Goal: Book appointment/travel/reservation

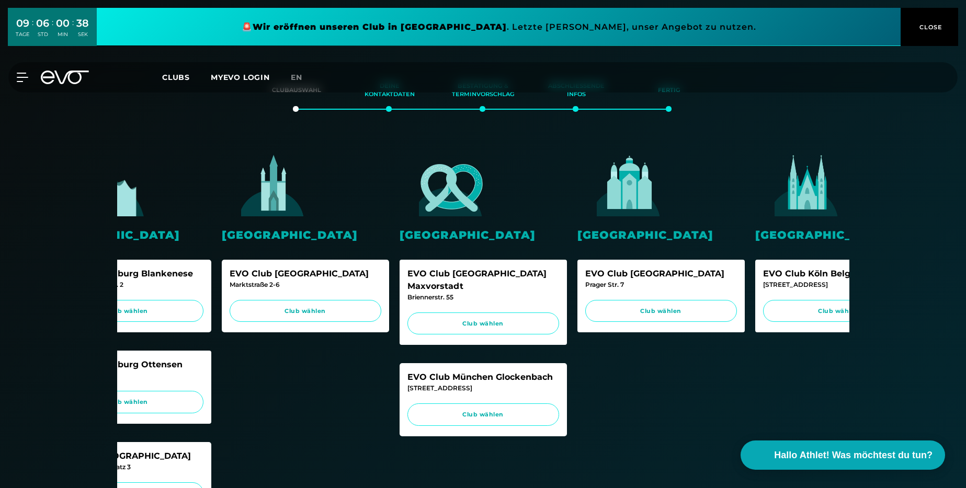
scroll to position [162, 0]
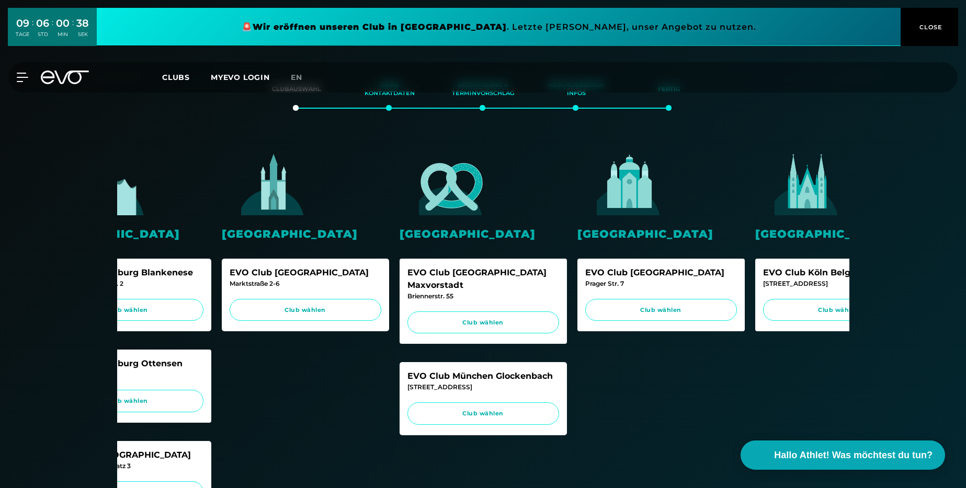
click at [437, 292] on div "Briennerstr. 55" at bounding box center [483, 296] width 152 height 9
copy div "Briennerstr. 55"
click at [434, 383] on div "[STREET_ADDRESS]" at bounding box center [483, 387] width 152 height 9
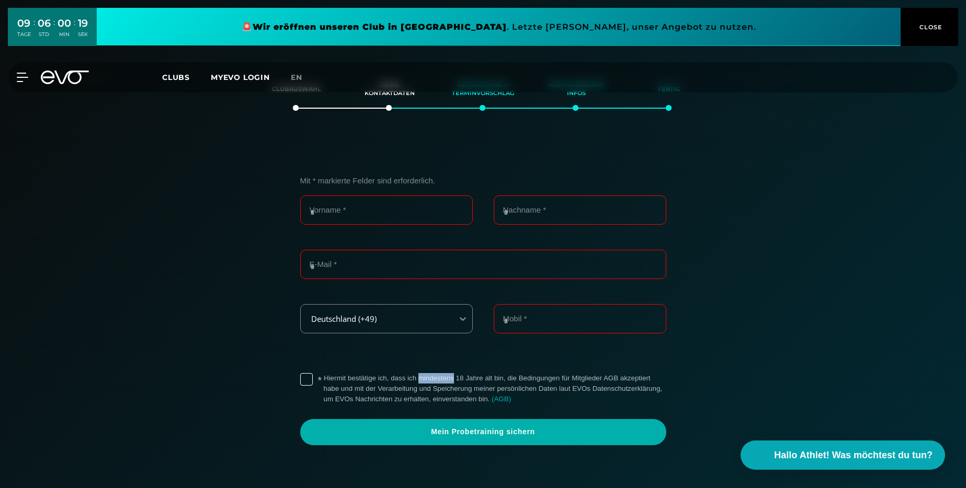
click at [434, 375] on label "* Hiermit bestätige ich, dass ich mindestens 18 Jahre alt bin, die Bedingungen …" at bounding box center [495, 388] width 342 height 31
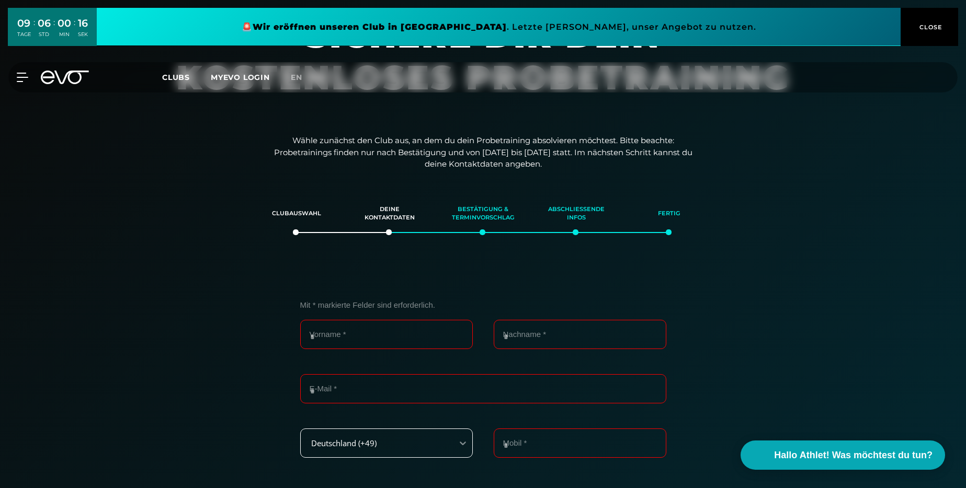
scroll to position [0, 0]
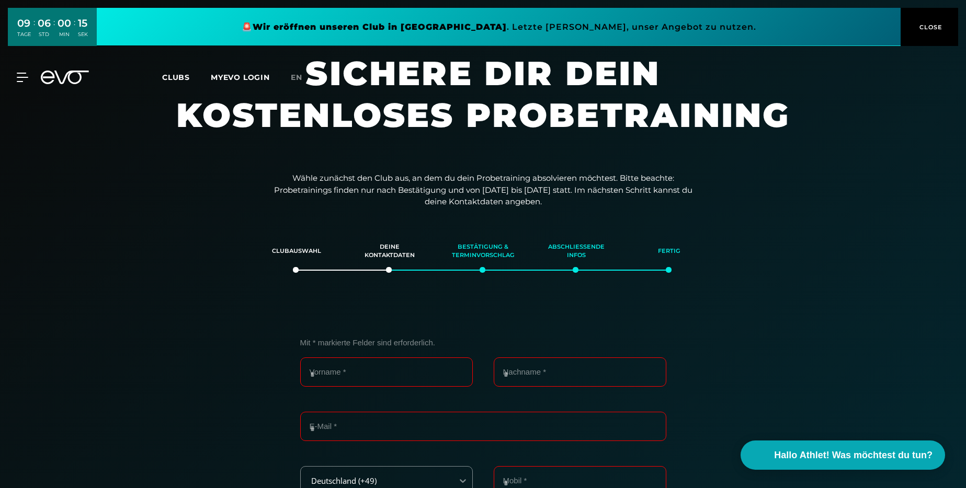
click at [262, 292] on section "Clubauswahl Deine Kontaktdaten Bestätigung & Terminvorschlag Abschließende Info…" at bounding box center [483, 476] width 732 height 488
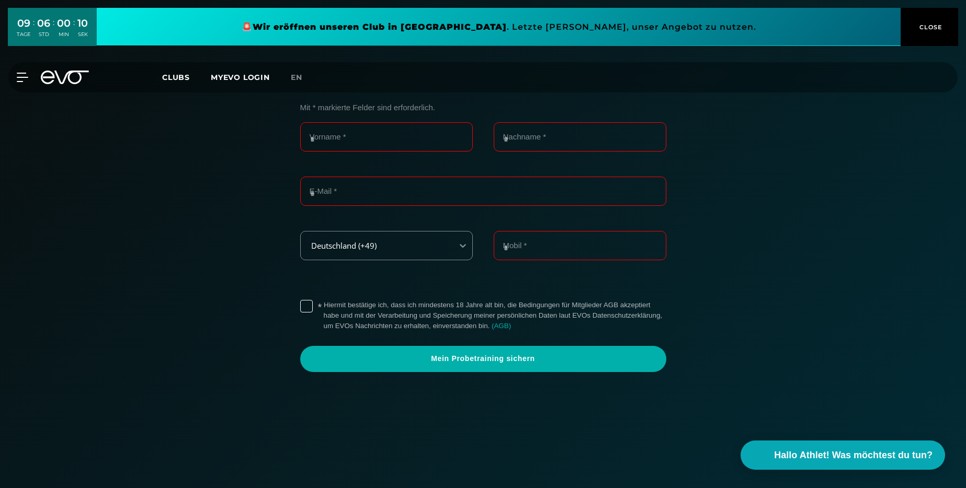
scroll to position [227, 0]
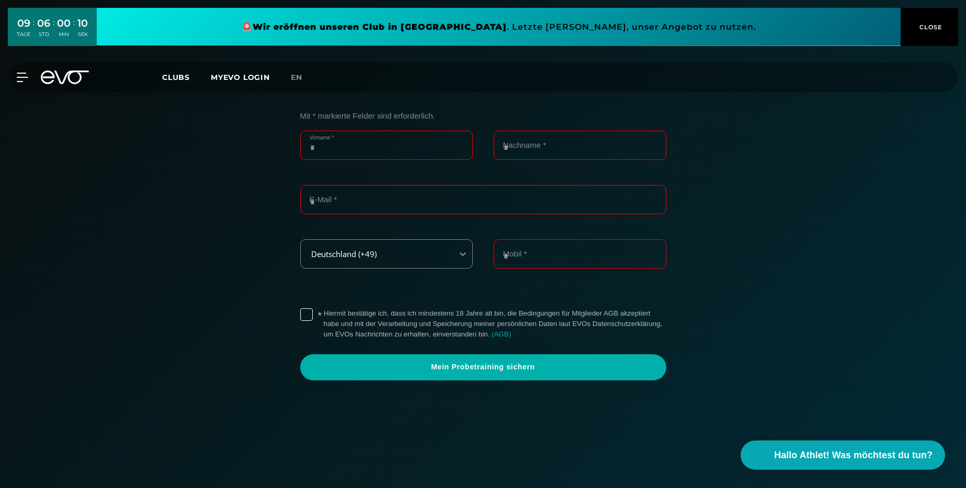
click at [344, 148] on input "Vorname *" at bounding box center [386, 145] width 173 height 29
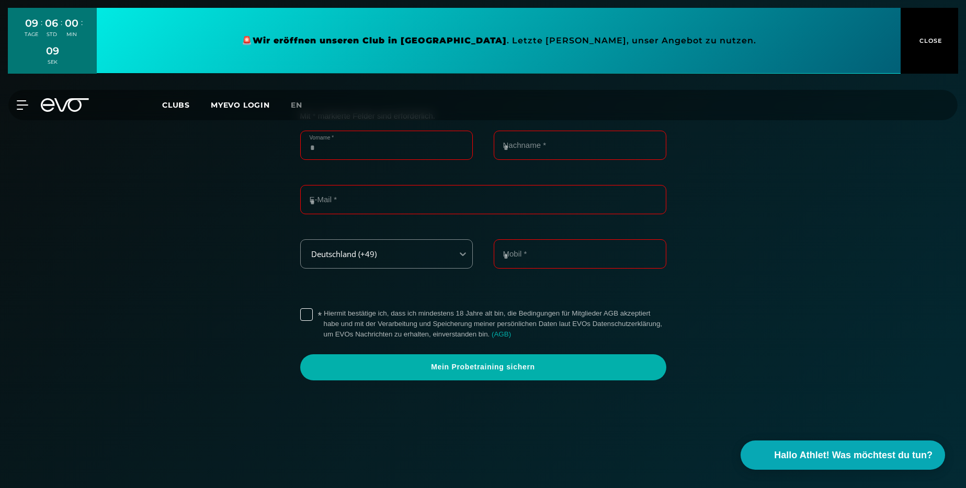
type input "*****"
type input "*******"
type input "**********"
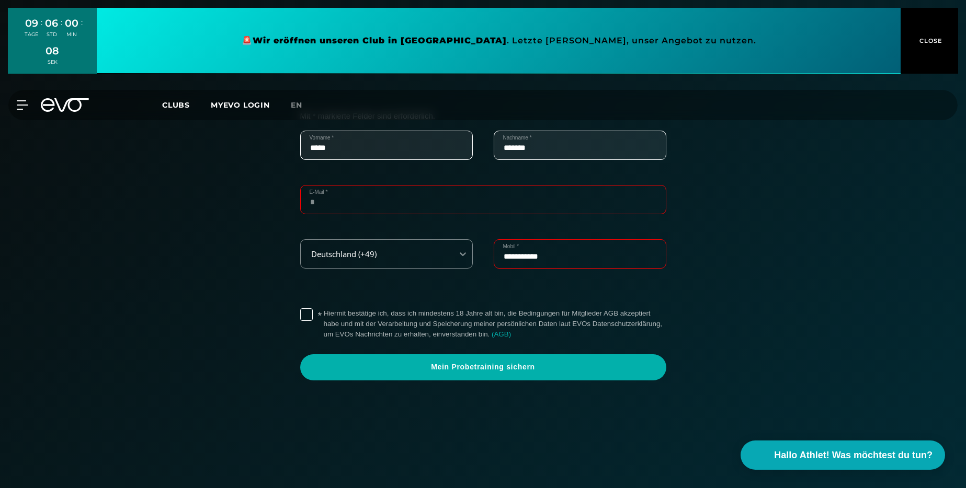
click at [367, 204] on input "E-Mail *" at bounding box center [483, 199] width 366 height 29
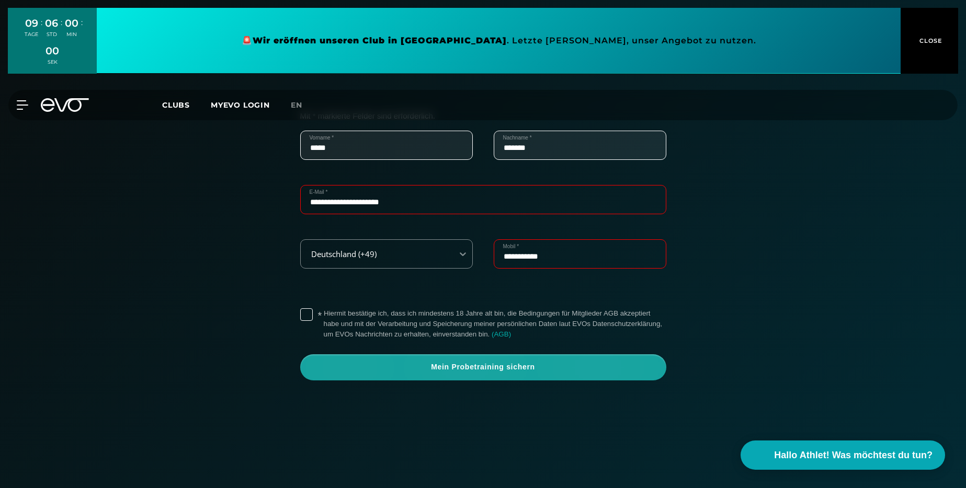
type input "**********"
click at [445, 369] on span "Mein Probetraining sichern" at bounding box center [483, 367] width 316 height 10
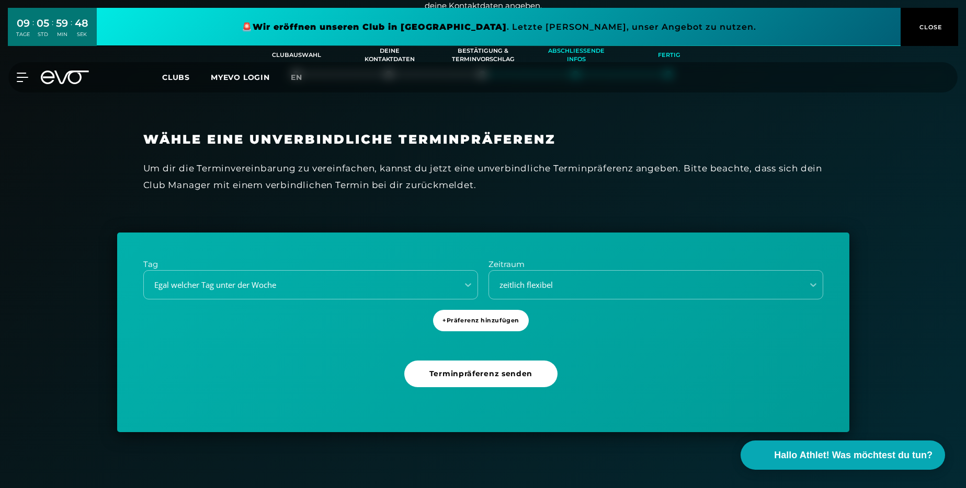
scroll to position [197, 0]
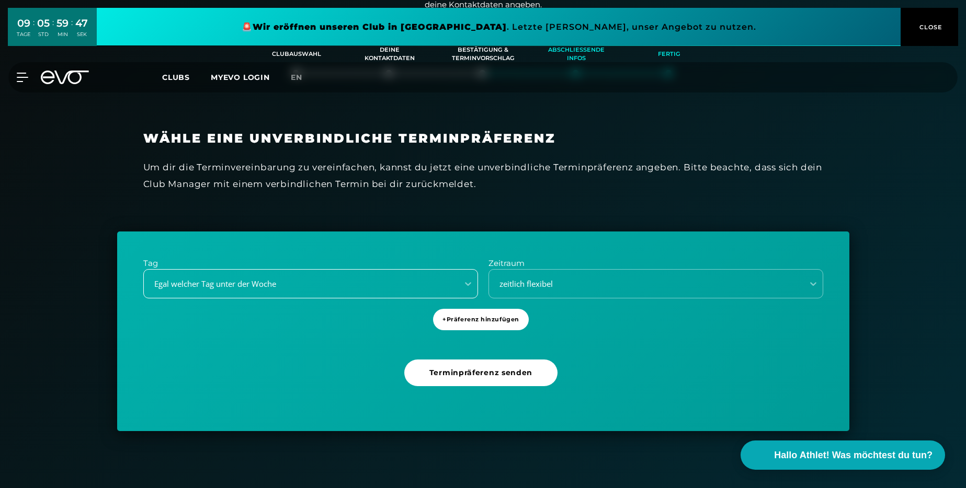
click at [372, 278] on div "Egal welcher Tag unter der Woche" at bounding box center [298, 284] width 306 height 12
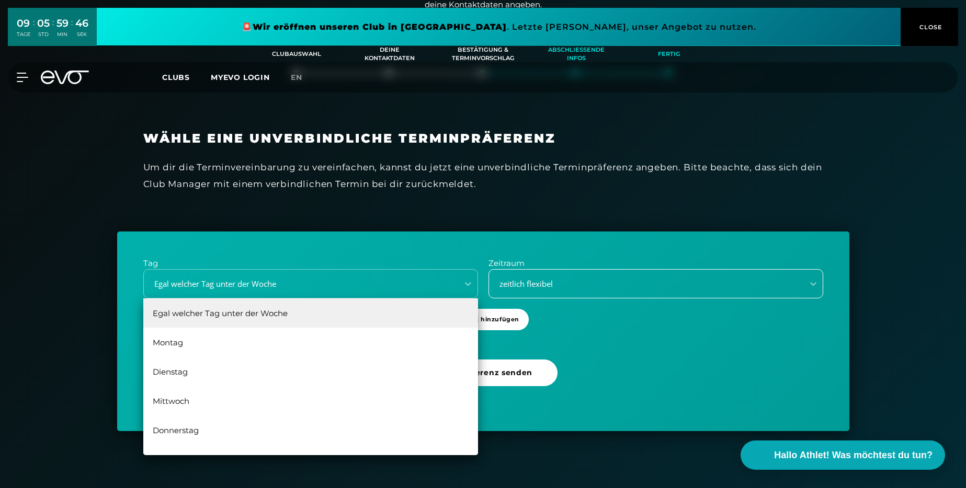
click at [564, 280] on div "zeitlich flexibel" at bounding box center [643, 284] width 306 height 12
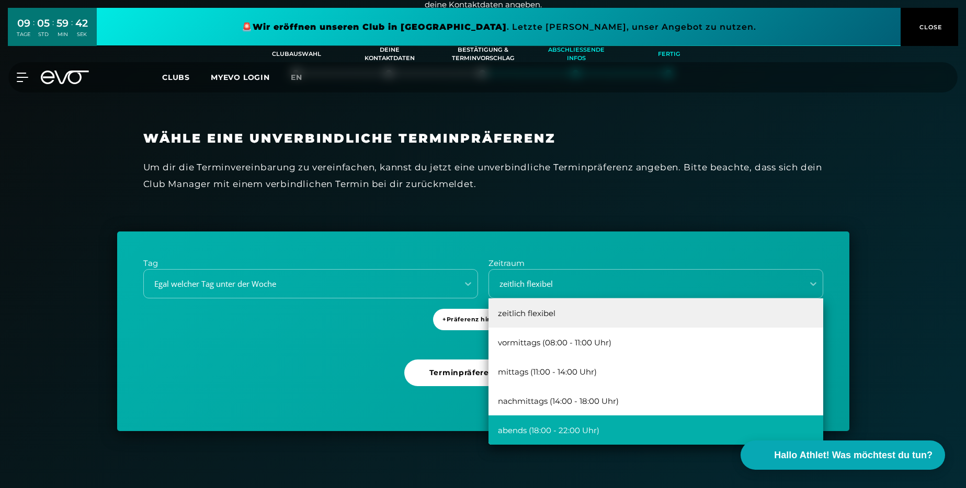
click at [561, 428] on div "abends (18:00 - 22:00 Uhr)" at bounding box center [655, 430] width 335 height 29
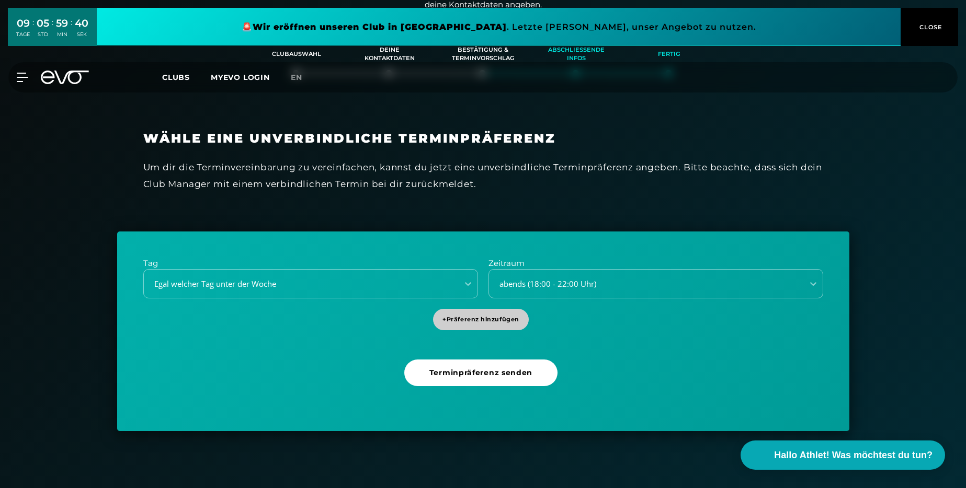
click at [487, 321] on span "+ Präferenz hinzufügen" at bounding box center [480, 319] width 77 height 9
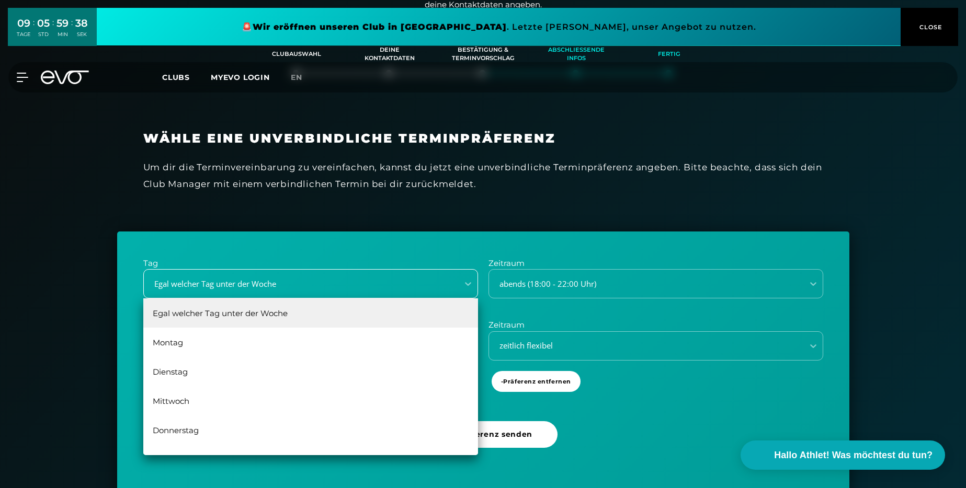
click at [371, 283] on div "Egal welcher Tag unter der Woche" at bounding box center [298, 284] width 306 height 12
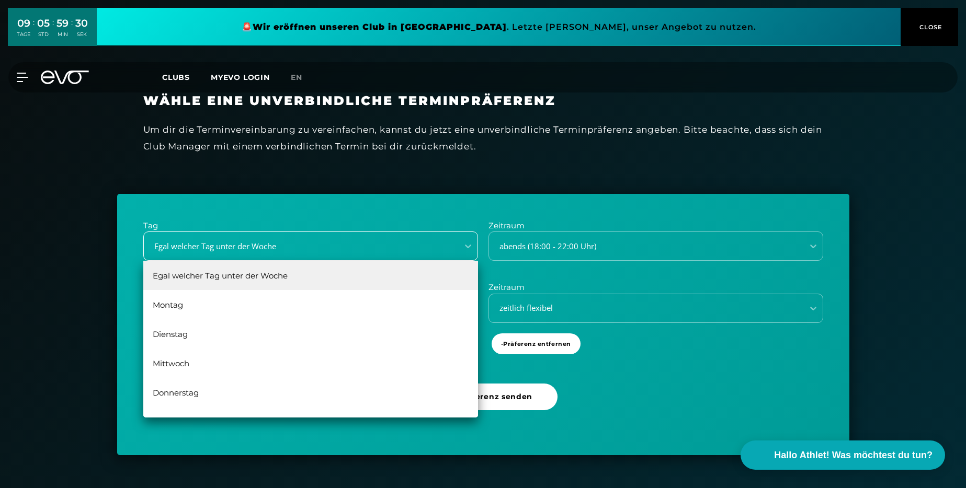
scroll to position [19, 0]
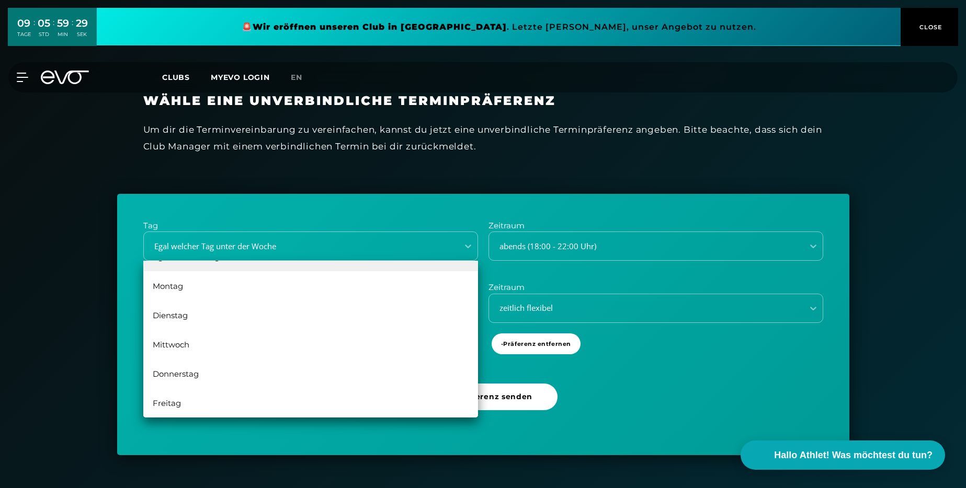
click at [384, 211] on div "Tag Egal welcher Tag unter der Woche, 1 of 6. 6 results available. Use Up and D…" at bounding box center [483, 325] width 732 height 262
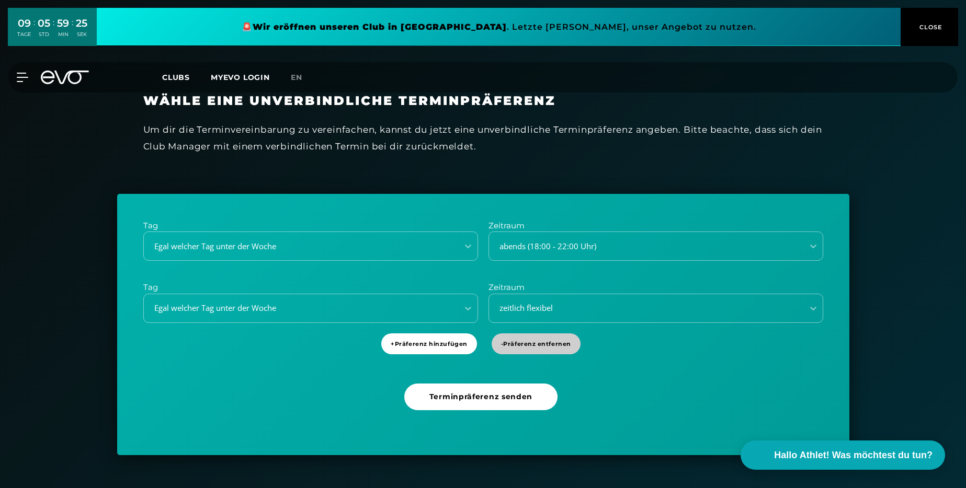
click at [519, 349] on span "- Präferenz entfernen" at bounding box center [535, 344] width 89 height 21
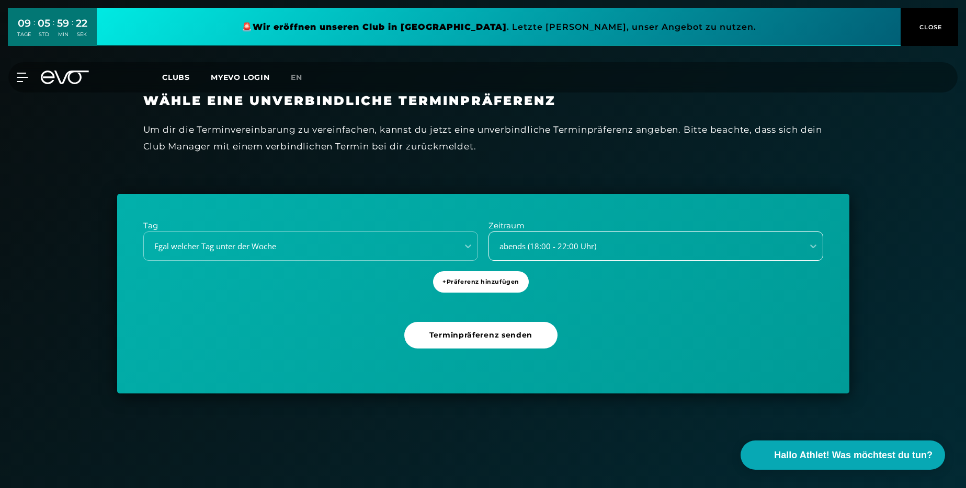
click at [551, 234] on div "abends (18:00 - 22:00 Uhr)" at bounding box center [655, 246] width 335 height 29
click at [352, 339] on div "Tag Egal welcher Tag unter der Woche Zeitraum abends (18:00 - 22:00 Uhr) + Präf…" at bounding box center [483, 294] width 732 height 200
click at [483, 286] on span "+ Präferenz hinzufügen" at bounding box center [480, 282] width 77 height 9
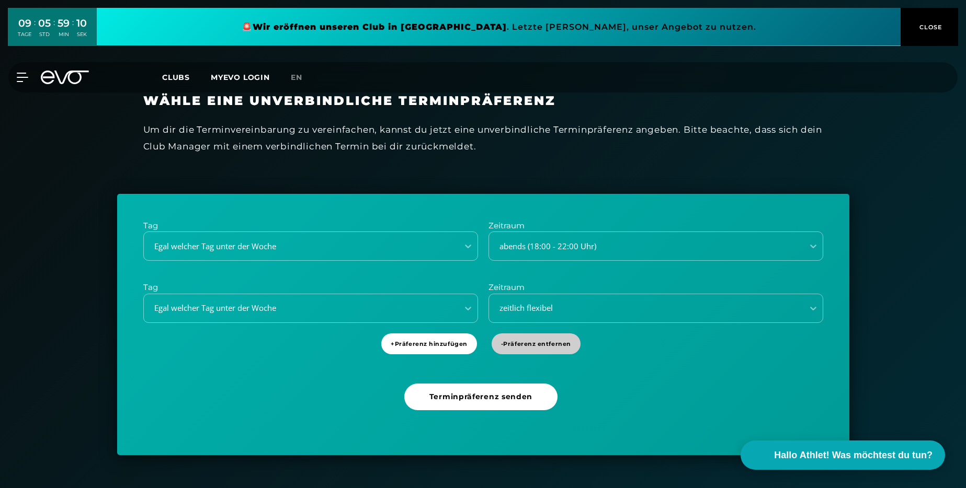
click at [521, 342] on span "- Präferenz entfernen" at bounding box center [536, 344] width 70 height 9
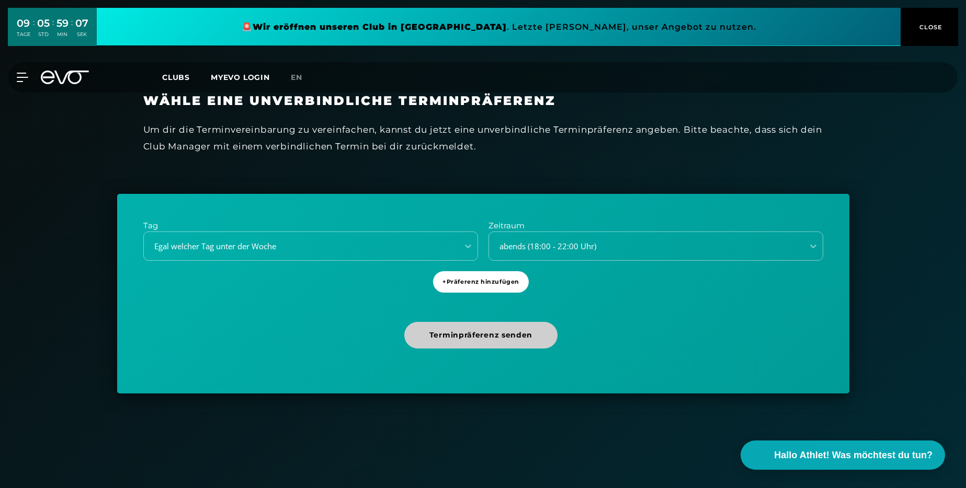
click at [488, 338] on span "Terminpräferenz senden" at bounding box center [480, 335] width 103 height 11
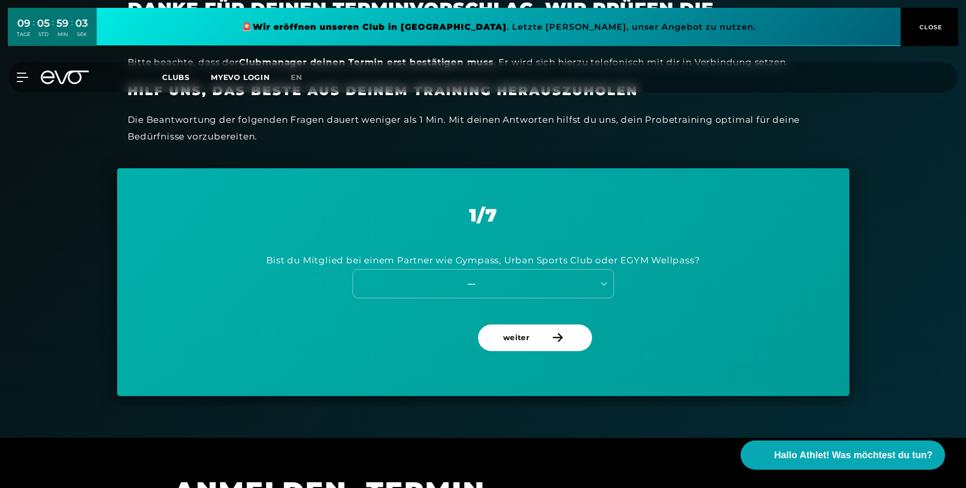
scroll to position [320, 0]
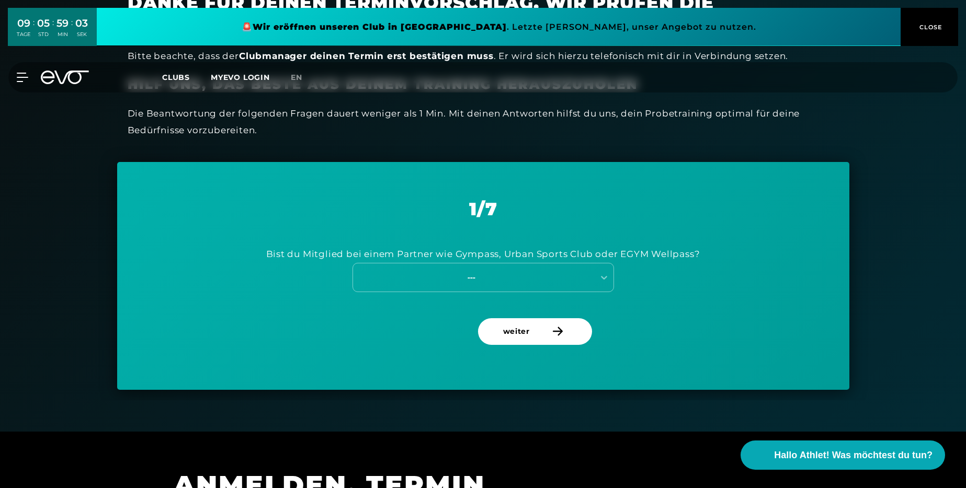
click at [565, 251] on div "Bist du Mitglied bei einem Partner wie Gympass, Urban Sports Club oder EGYM Wel…" at bounding box center [483, 254] width 434 height 17
click at [523, 253] on div "Bist du Mitglied bei einem Partner wie Gympass, Urban Sports Club oder EGYM Wel…" at bounding box center [483, 254] width 434 height 17
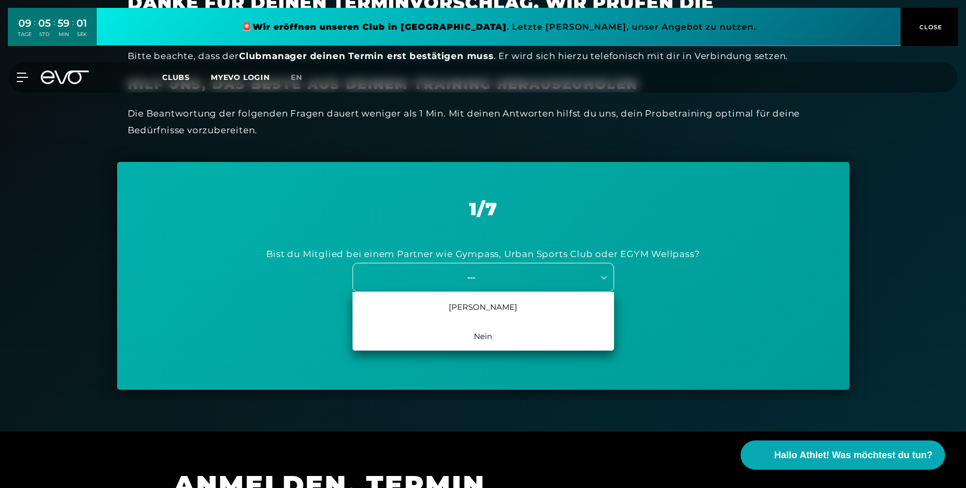
click at [519, 280] on div "---" at bounding box center [471, 277] width 235 height 12
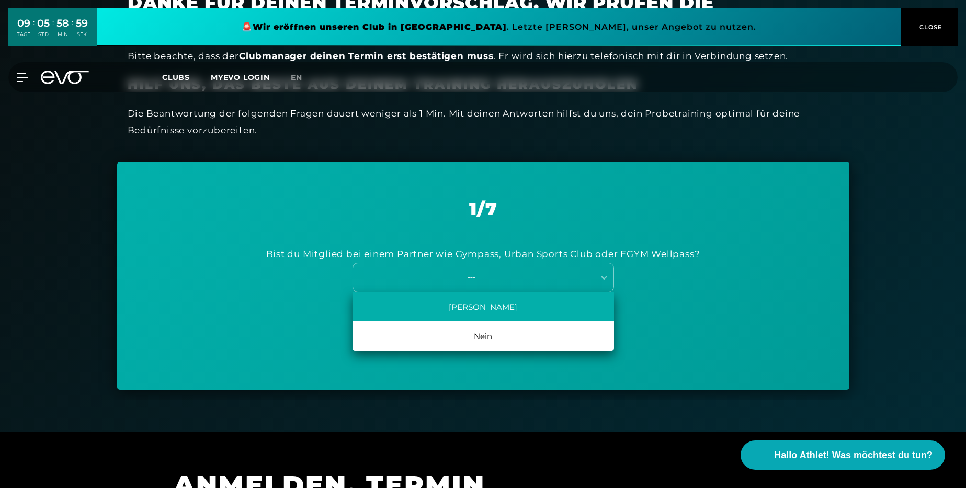
click at [502, 307] on div "[PERSON_NAME]" at bounding box center [482, 306] width 261 height 29
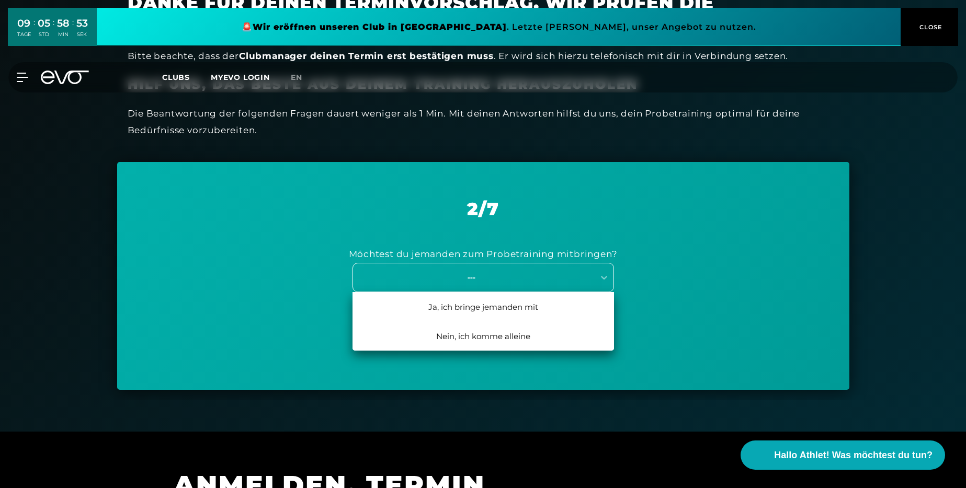
click at [485, 279] on div "---" at bounding box center [471, 277] width 235 height 12
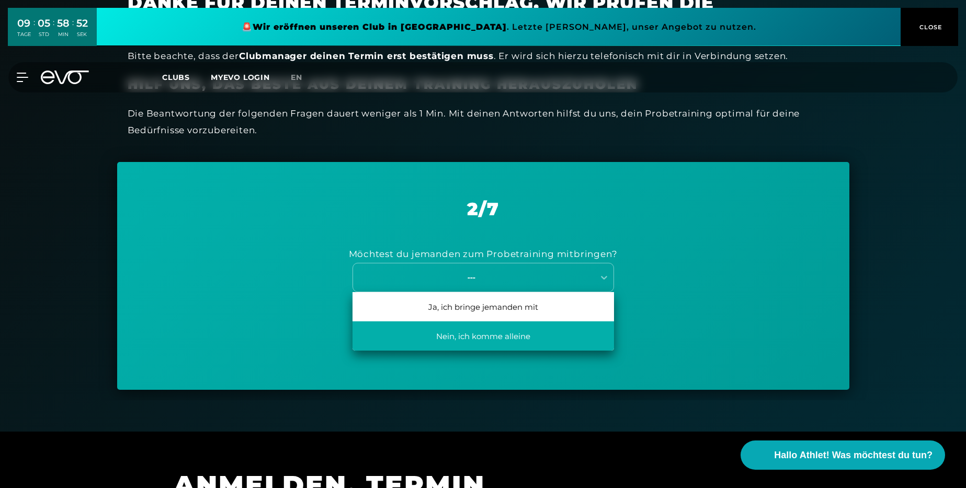
click at [466, 333] on div "Nein, ich komme alleine" at bounding box center [482, 336] width 261 height 29
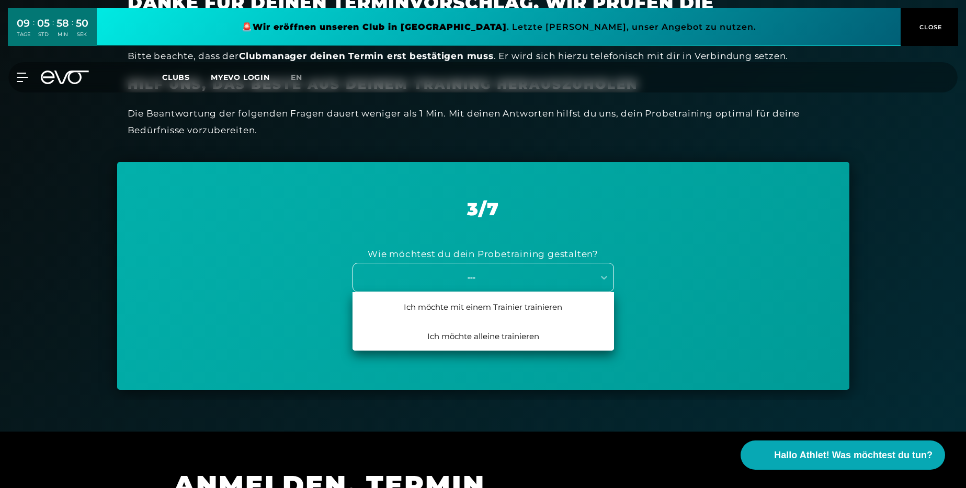
click at [475, 276] on div "---" at bounding box center [471, 277] width 235 height 12
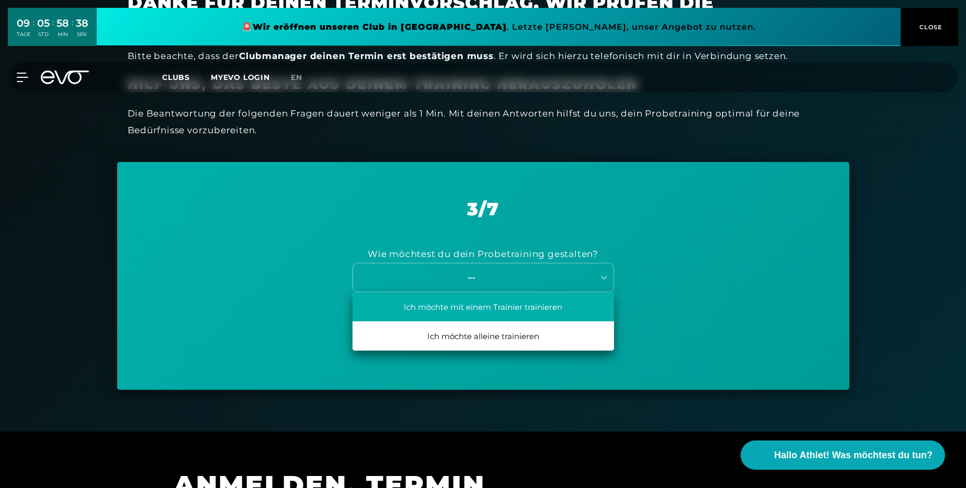
click at [484, 309] on div "Ich möchte mit einem Trainier trainieren" at bounding box center [482, 306] width 261 height 29
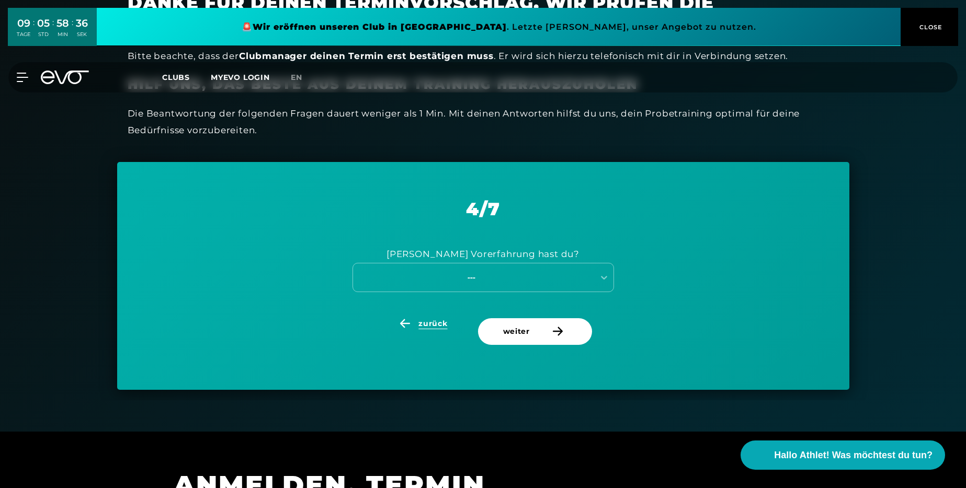
click at [437, 328] on span "zurück" at bounding box center [432, 323] width 29 height 11
click at [479, 279] on div "Ich möchte mit einem Trainier trainieren" at bounding box center [470, 277] width 233 height 12
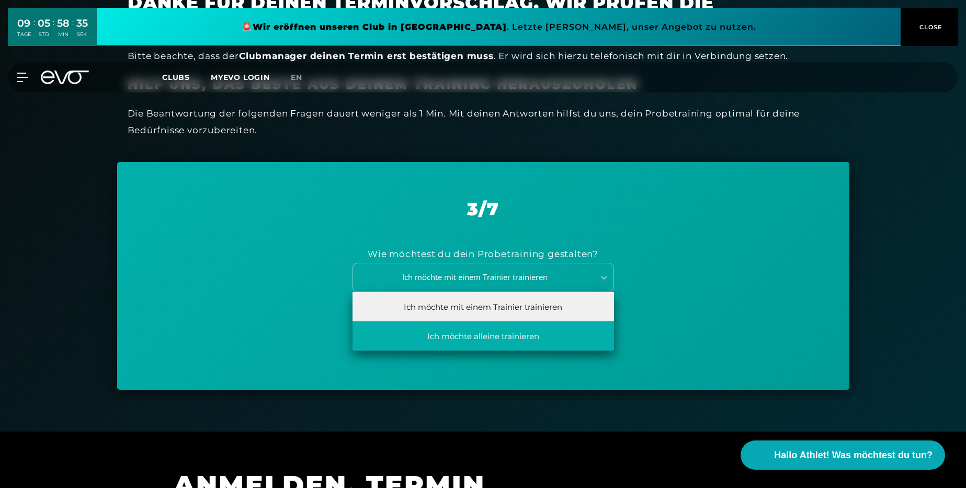
click at [468, 331] on div "Ich möchte alleine trainieren" at bounding box center [482, 336] width 261 height 29
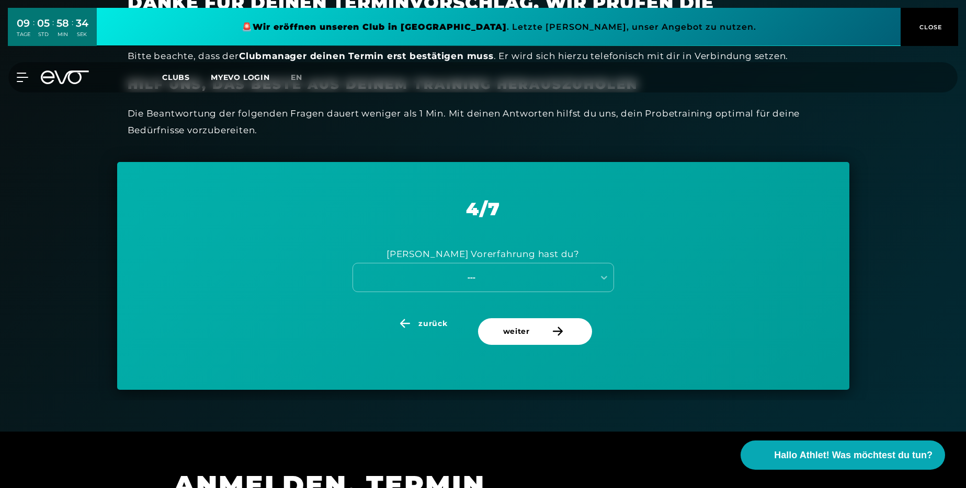
click at [489, 251] on div "[PERSON_NAME] Vorerfahrung hast du?" at bounding box center [482, 254] width 193 height 17
click at [482, 234] on div at bounding box center [482, 234] width 0 height 0
click at [471, 275] on div "---" at bounding box center [471, 277] width 235 height 12
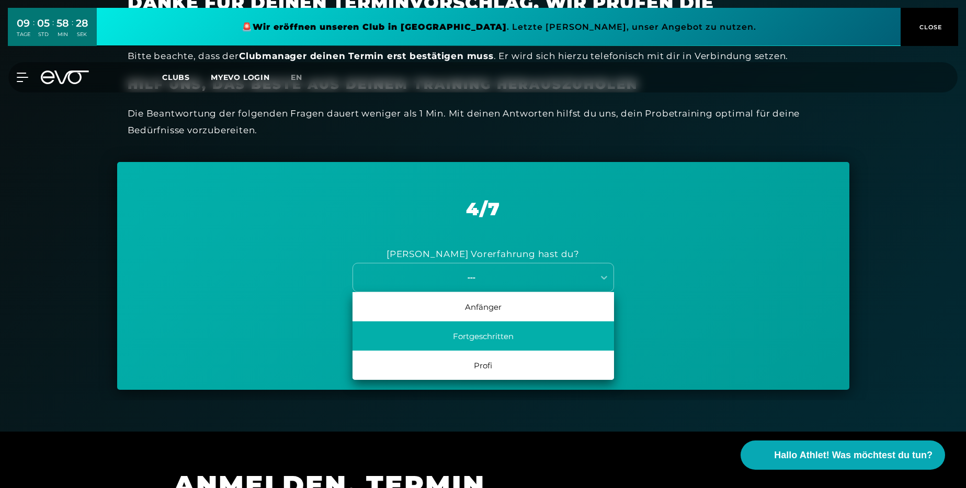
click at [475, 334] on div "Fortgeschritten" at bounding box center [482, 336] width 261 height 29
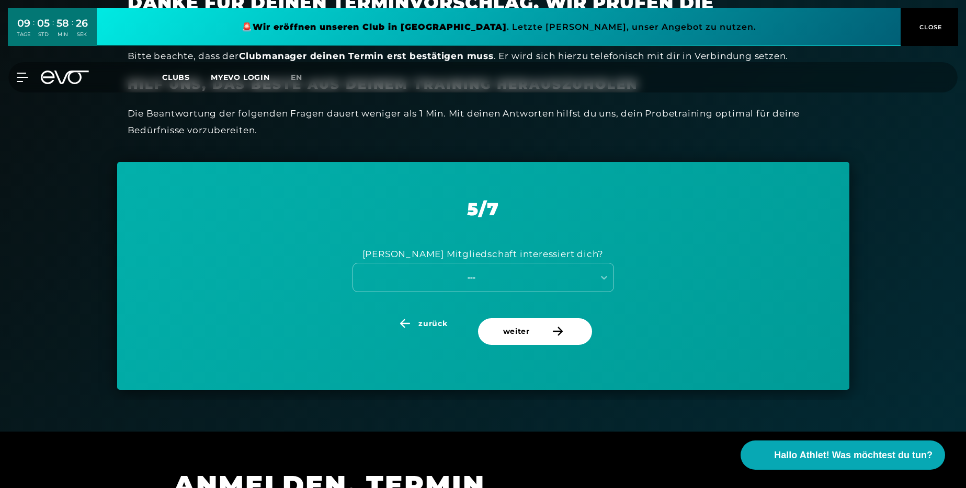
click at [505, 253] on div "[PERSON_NAME] Mitgliedschaft interessiert dich?" at bounding box center [483, 254] width 242 height 17
click at [499, 277] on div "---" at bounding box center [471, 277] width 235 height 12
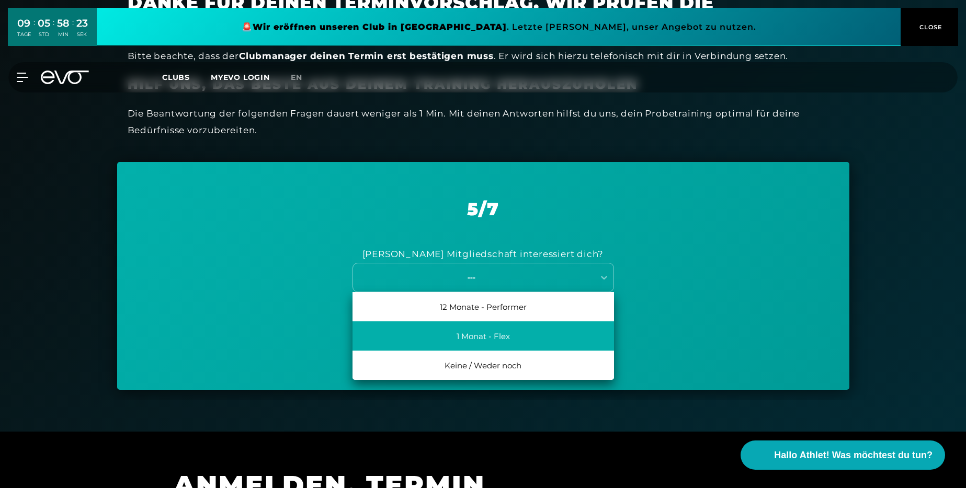
click at [496, 334] on div "1 Monat - Flex" at bounding box center [482, 336] width 261 height 29
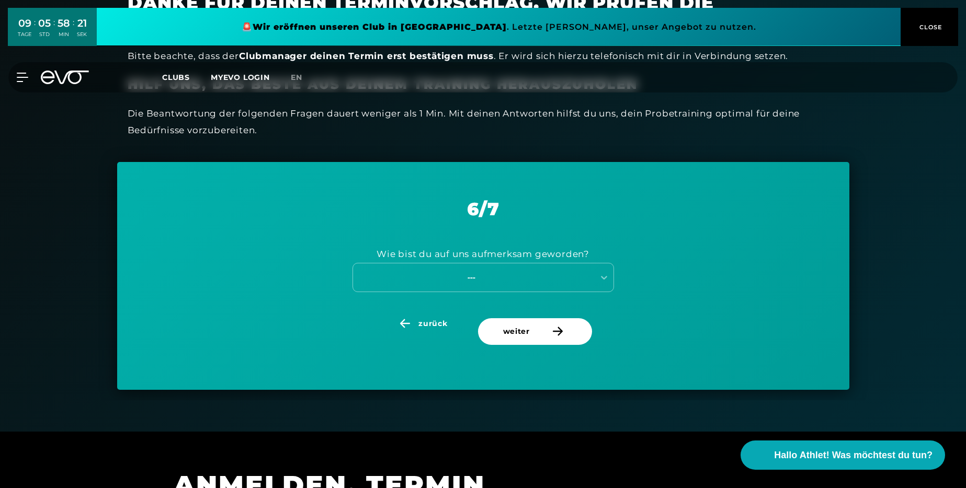
click at [497, 256] on div "Wie bist du auf uns aufmerksam geworden?" at bounding box center [482, 254] width 213 height 17
click at [490, 260] on div at bounding box center [490, 260] width 0 height 0
click at [490, 278] on div "---" at bounding box center [471, 277] width 235 height 12
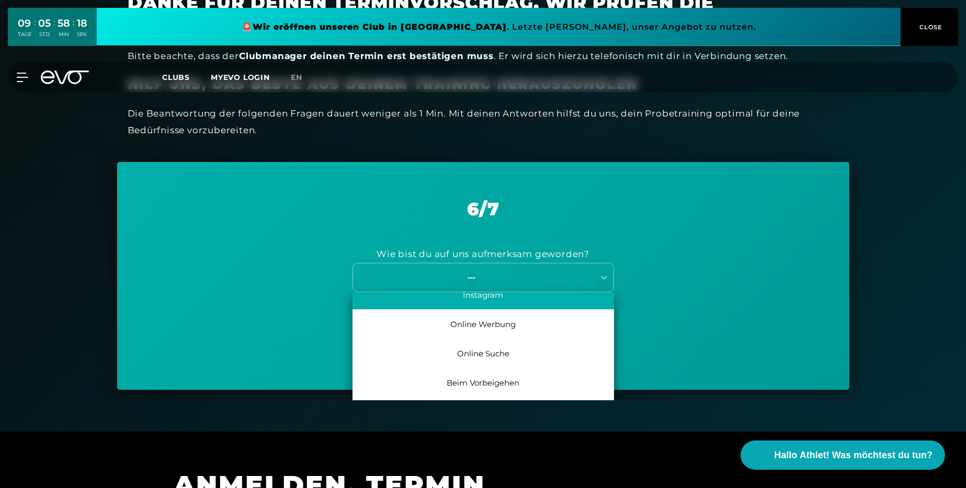
scroll to position [48, 0]
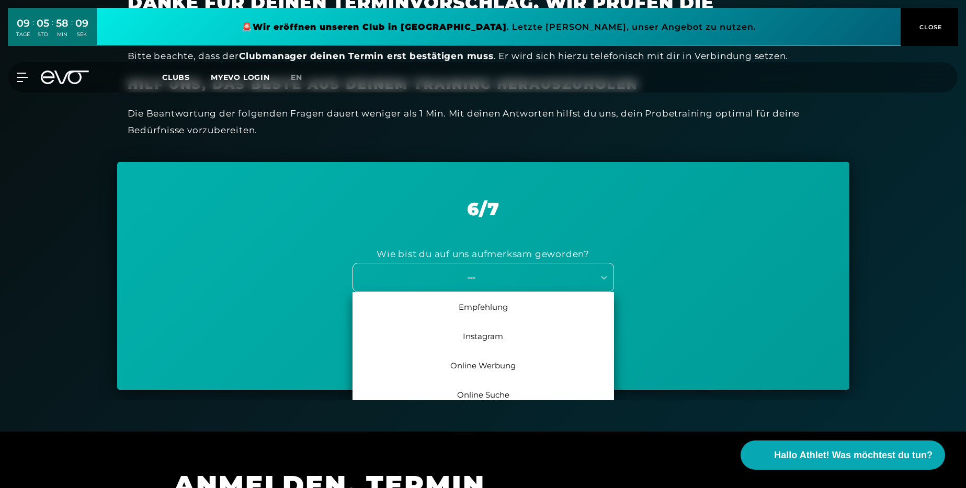
click at [474, 272] on div "---" at bounding box center [471, 277] width 235 height 12
click at [430, 265] on div "---" at bounding box center [482, 277] width 261 height 29
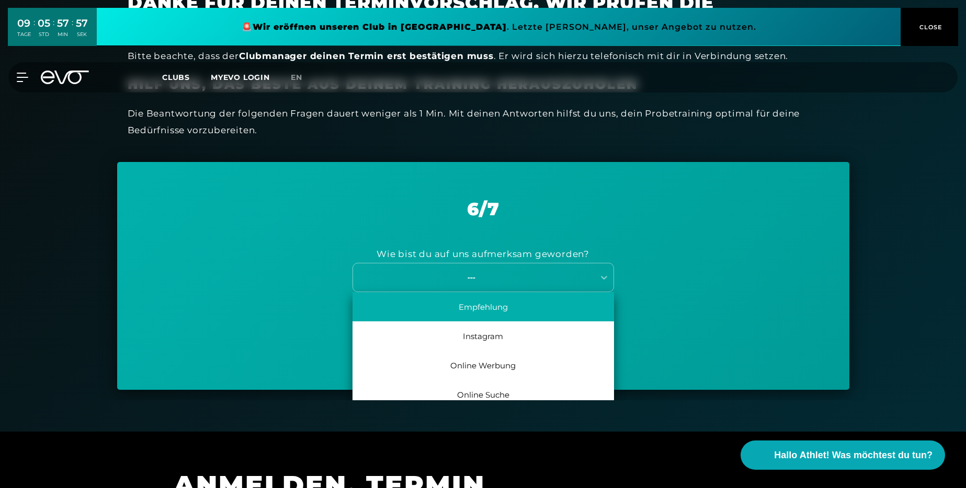
click at [433, 302] on div "Empfehlung" at bounding box center [482, 306] width 261 height 29
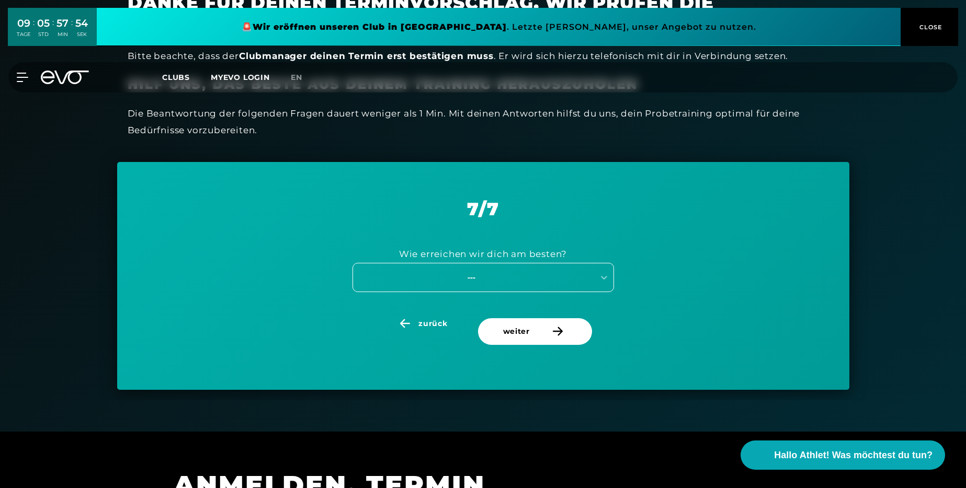
click at [480, 270] on div "---" at bounding box center [473, 277] width 241 height 14
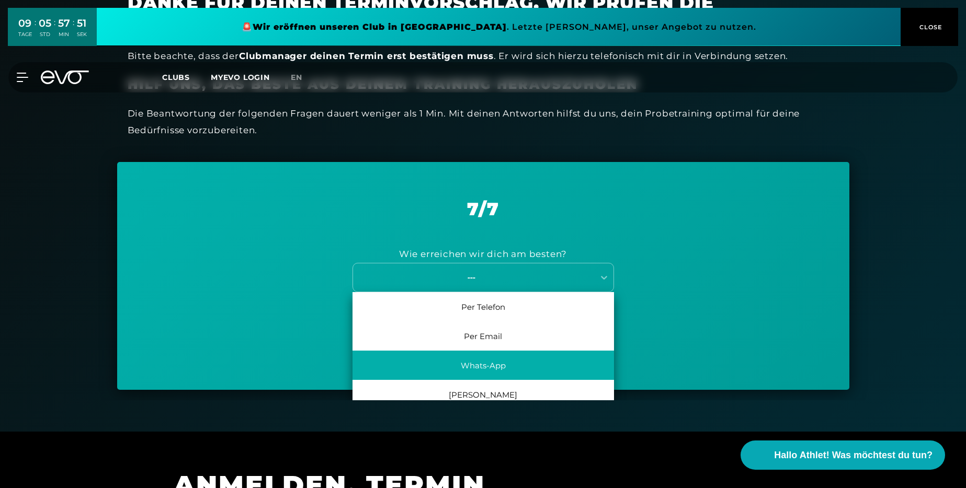
click at [482, 363] on div "Whats-App" at bounding box center [482, 365] width 261 height 29
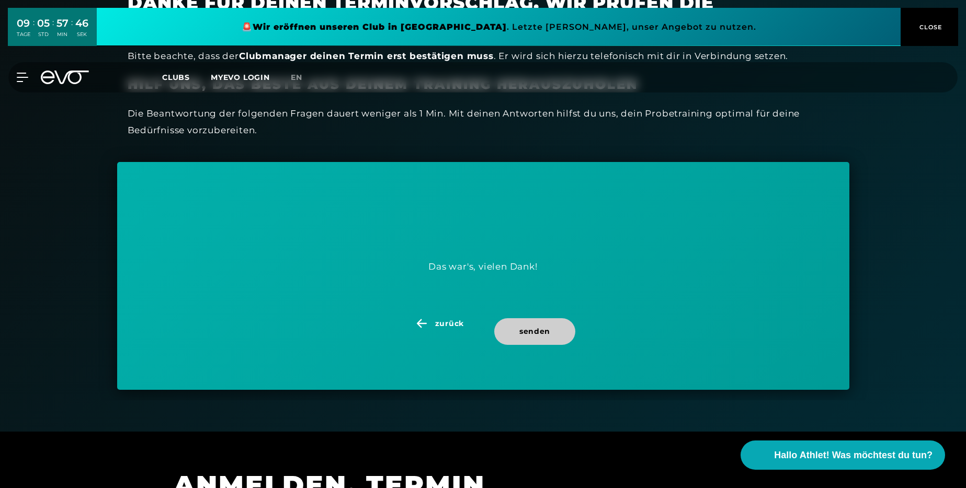
click at [522, 331] on span "senden" at bounding box center [534, 331] width 31 height 11
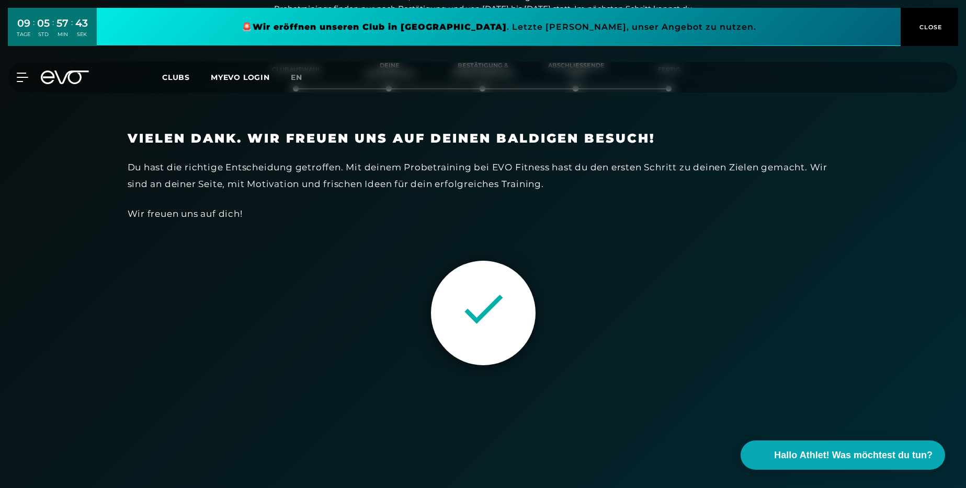
scroll to position [179, 0]
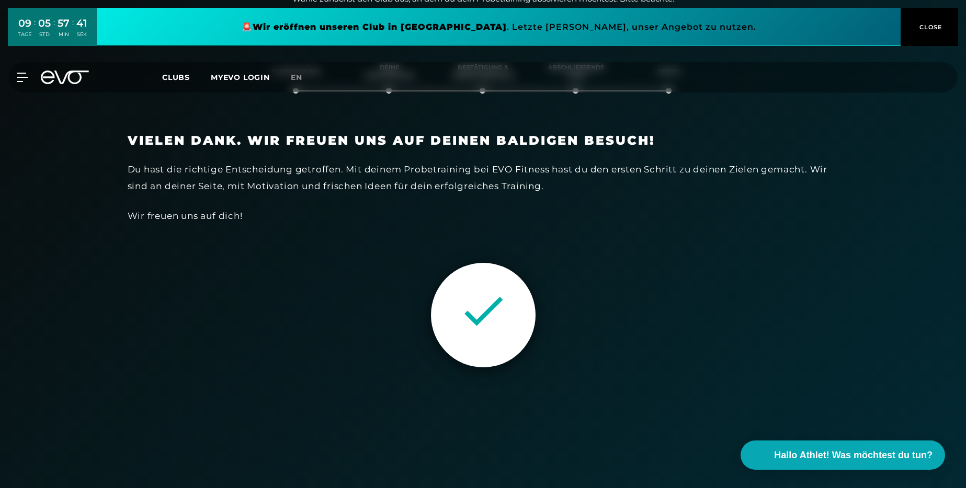
click at [522, 330] on div at bounding box center [483, 315] width 105 height 105
